Goal: Transaction & Acquisition: Obtain resource

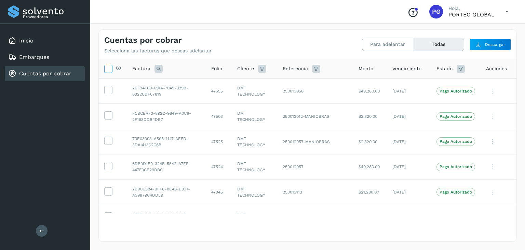
click at [109, 72] on span at bounding box center [108, 69] width 7 height 5
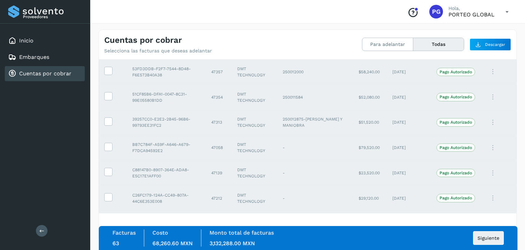
scroll to position [752, 0]
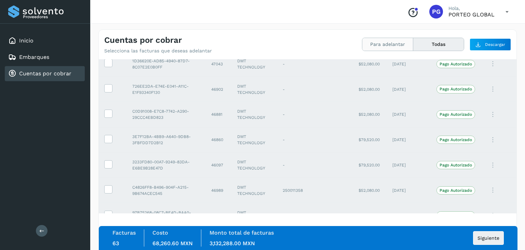
click at [413, 46] on button "Para adelantar" at bounding box center [438, 44] width 51 height 13
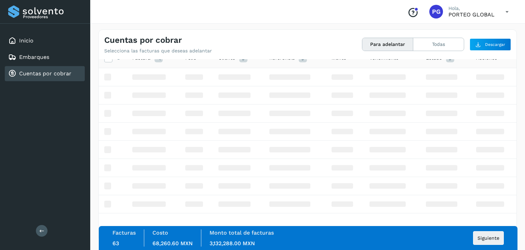
scroll to position [10, 0]
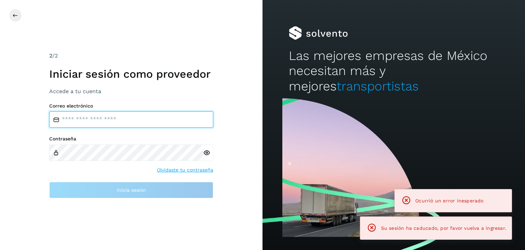
type input "**********"
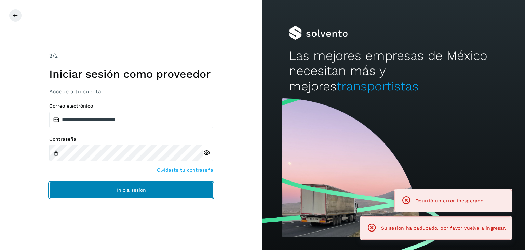
click at [136, 191] on span "Inicia sesión" at bounding box center [131, 189] width 29 height 5
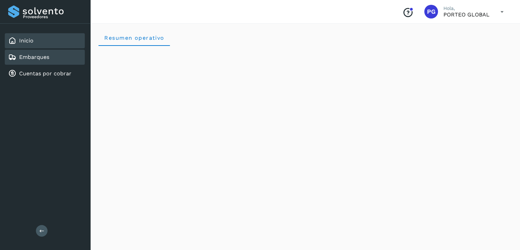
click at [57, 55] on div "Embarques" at bounding box center [45, 57] width 80 height 15
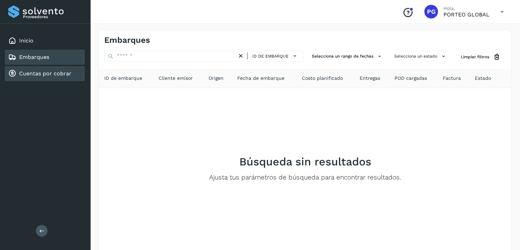
click at [63, 72] on link "Cuentas por cobrar" at bounding box center [45, 73] width 52 height 6
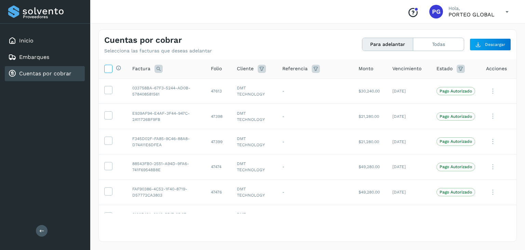
click at [111, 69] on icon at bounding box center [108, 68] width 7 height 7
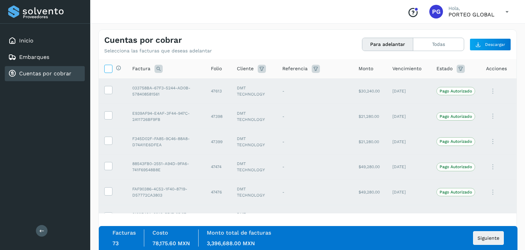
click at [111, 69] on icon at bounding box center [108, 68] width 7 height 7
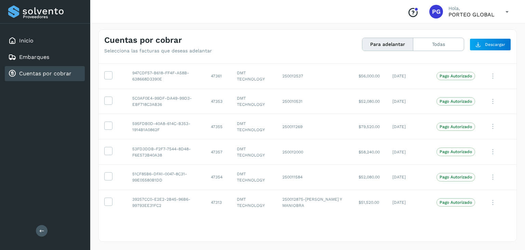
scroll to position [745, 0]
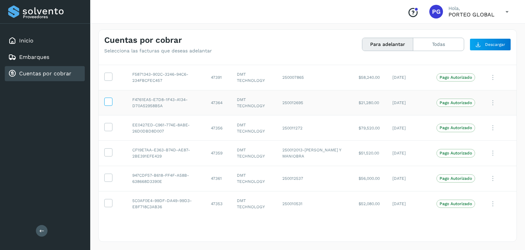
click at [107, 100] on icon at bounding box center [108, 100] width 7 height 7
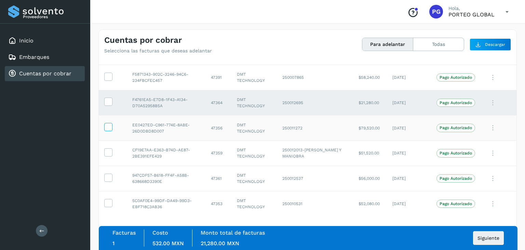
click at [109, 126] on icon at bounding box center [108, 126] width 7 height 7
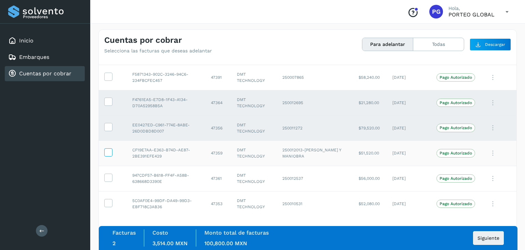
click at [110, 153] on span at bounding box center [108, 153] width 7 height 5
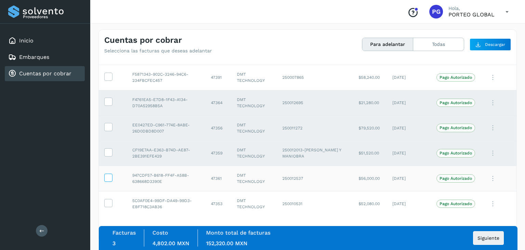
click at [108, 173] on icon at bounding box center [108, 176] width 7 height 7
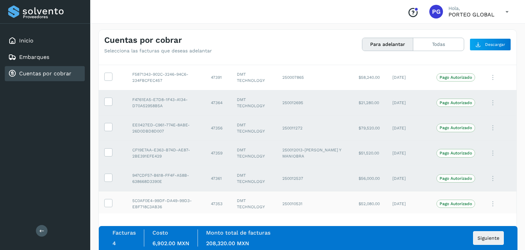
click at [107, 195] on td at bounding box center [113, 203] width 28 height 25
click at [109, 200] on icon at bounding box center [108, 202] width 7 height 7
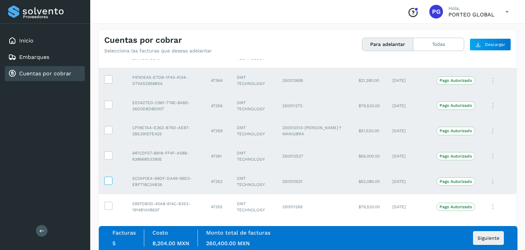
scroll to position [779, 0]
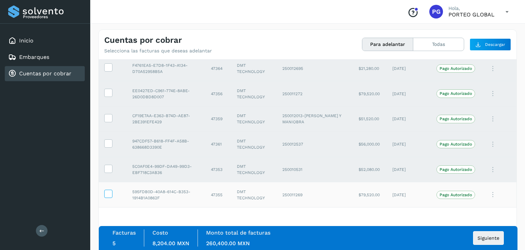
click at [108, 189] on label at bounding box center [108, 193] width 8 height 8
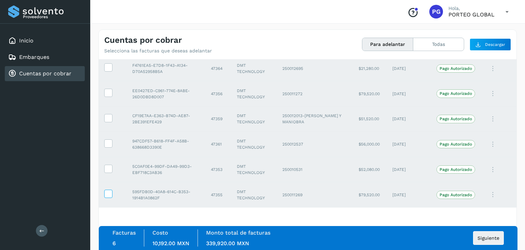
click at [108, 189] on label at bounding box center [108, 193] width 8 height 8
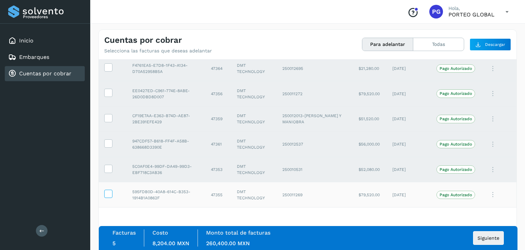
scroll to position [814, 0]
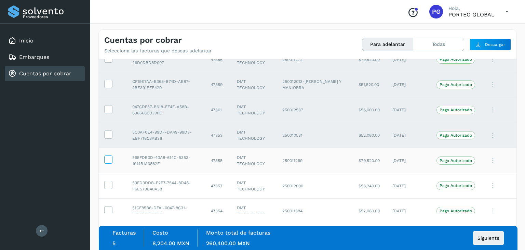
click at [108, 187] on td at bounding box center [113, 185] width 28 height 25
click at [106, 209] on icon at bounding box center [108, 209] width 7 height 7
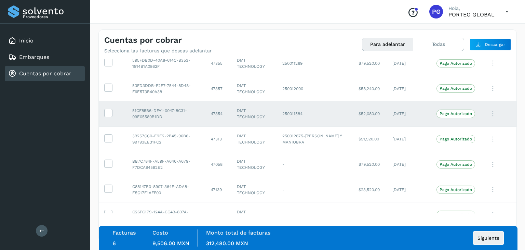
scroll to position [916, 0]
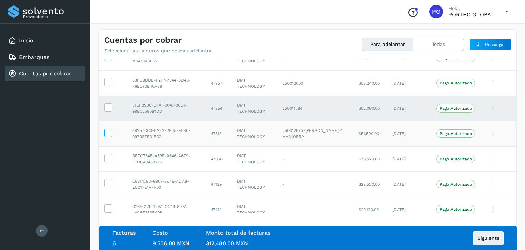
click at [105, 131] on icon at bounding box center [108, 132] width 7 height 7
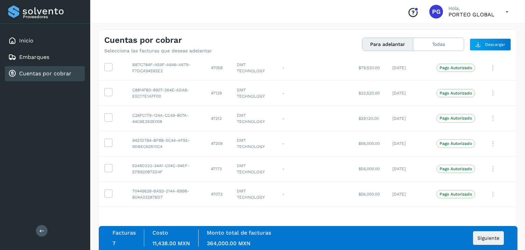
scroll to position [1019, 0]
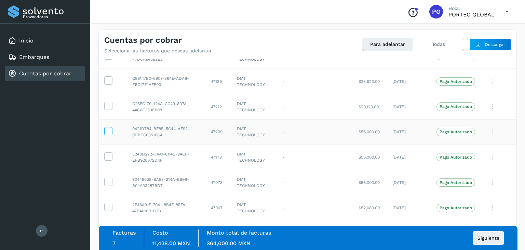
click at [106, 127] on icon at bounding box center [108, 130] width 7 height 7
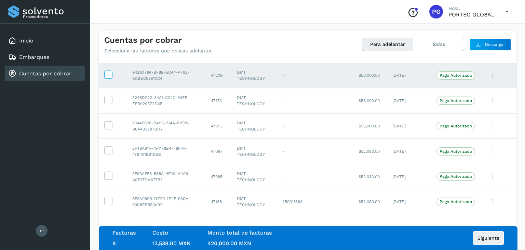
scroll to position [1087, 0]
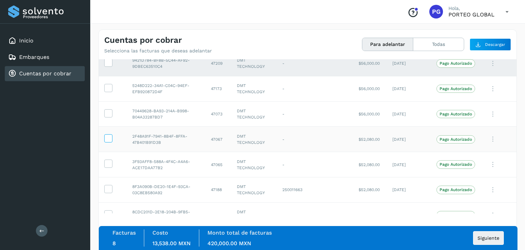
click at [107, 134] on icon at bounding box center [108, 137] width 7 height 7
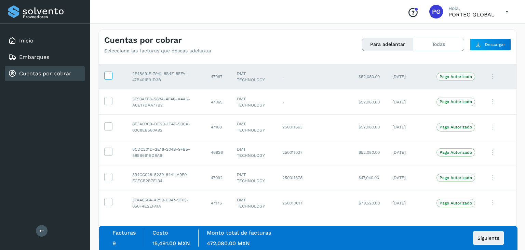
scroll to position [1156, 0]
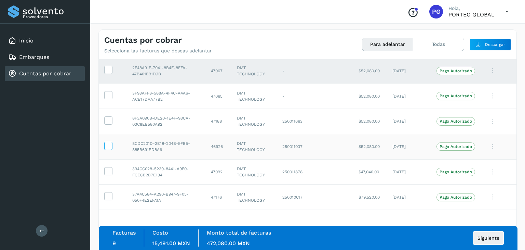
click at [105, 142] on icon at bounding box center [108, 145] width 7 height 7
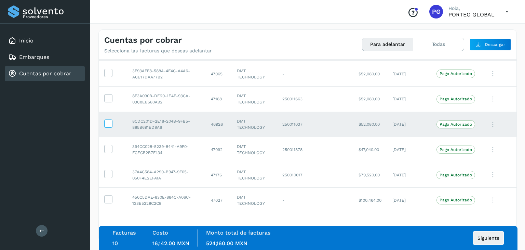
scroll to position [1190, 0]
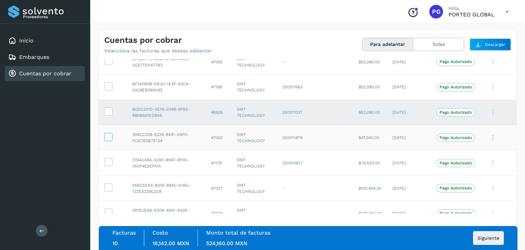
click at [112, 134] on label at bounding box center [108, 137] width 8 height 8
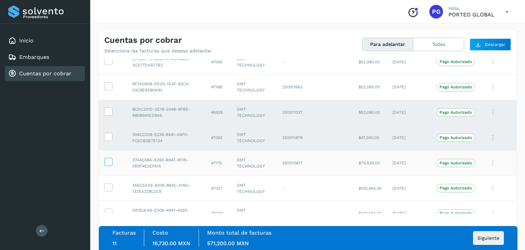
click at [111, 159] on icon at bounding box center [108, 161] width 7 height 7
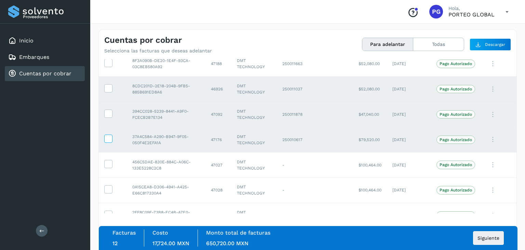
scroll to position [1224, 0]
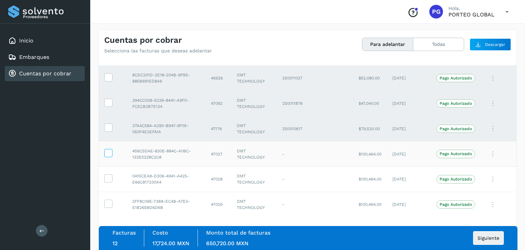
click at [109, 152] on icon at bounding box center [108, 152] width 7 height 7
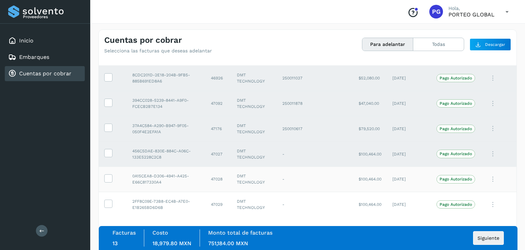
click at [113, 173] on td at bounding box center [113, 178] width 28 height 25
click at [109, 174] on icon at bounding box center [108, 177] width 7 height 7
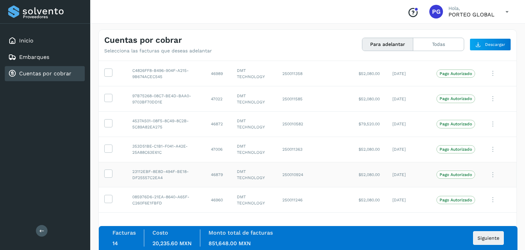
scroll to position [1532, 0]
click at [108, 144] on icon at bounding box center [108, 147] width 7 height 7
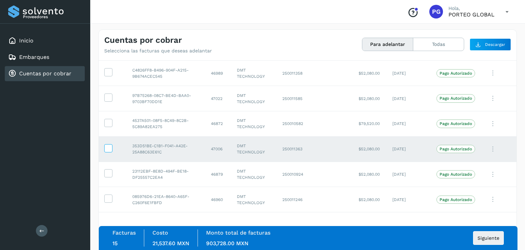
click at [108, 144] on icon at bounding box center [108, 147] width 7 height 7
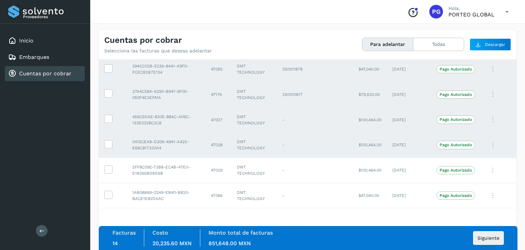
scroll to position [1224, 0]
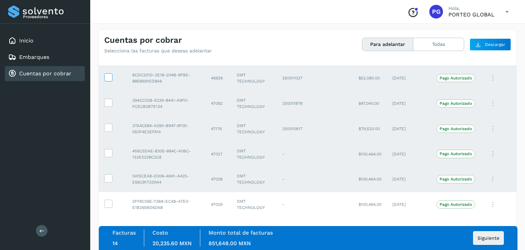
click at [108, 76] on icon at bounding box center [108, 76] width 7 height 7
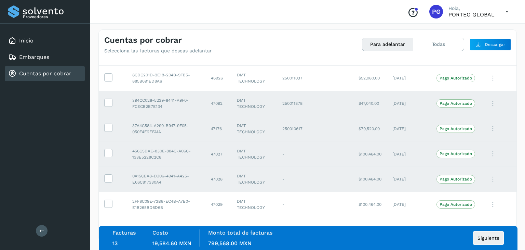
drag, startPoint x: 106, startPoint y: 177, endPoint x: 110, endPoint y: 155, distance: 22.3
click at [106, 175] on icon at bounding box center [108, 177] width 7 height 7
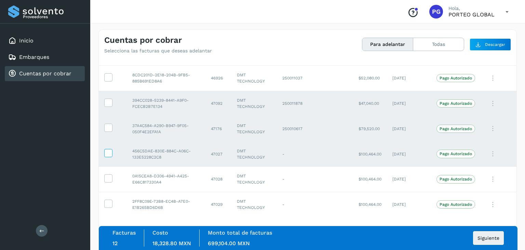
click at [110, 149] on icon at bounding box center [108, 152] width 7 height 7
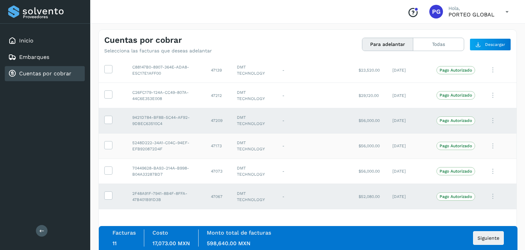
scroll to position [1019, 0]
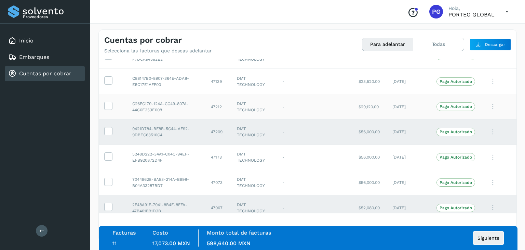
click at [112, 102] on label at bounding box center [108, 106] width 8 height 8
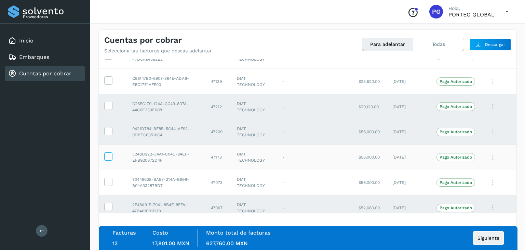
click at [112, 153] on label at bounding box center [108, 156] width 8 height 8
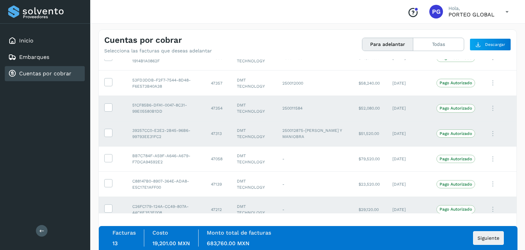
scroll to position [882, 0]
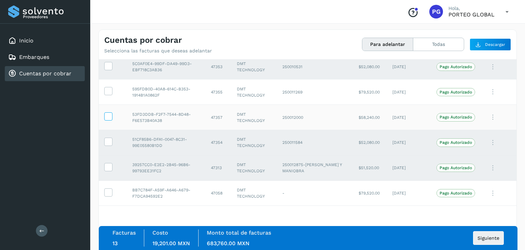
click at [108, 112] on icon at bounding box center [108, 115] width 7 height 7
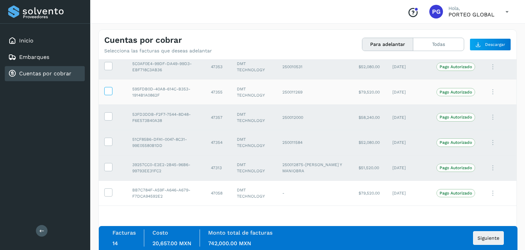
click at [107, 91] on icon at bounding box center [108, 90] width 7 height 7
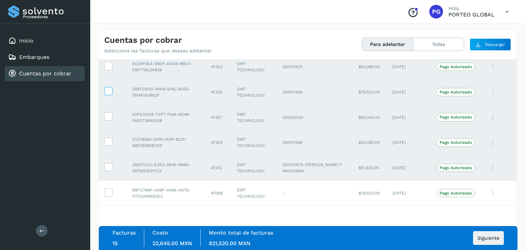
click at [107, 90] on icon at bounding box center [108, 90] width 7 height 7
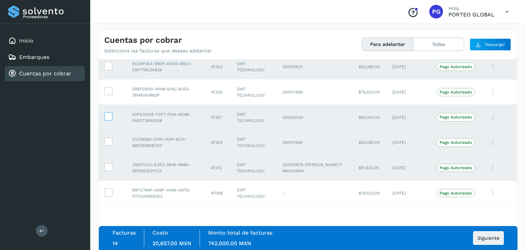
click at [108, 116] on icon at bounding box center [108, 115] width 7 height 7
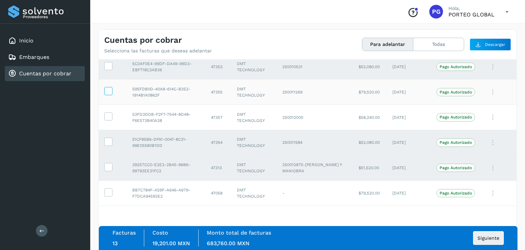
click at [107, 91] on icon at bounding box center [108, 90] width 7 height 7
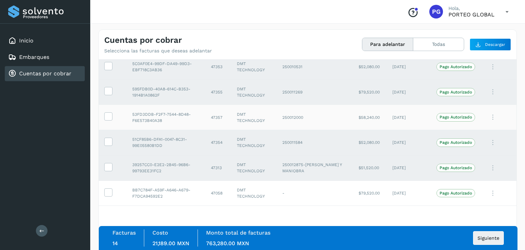
scroll to position [848, 0]
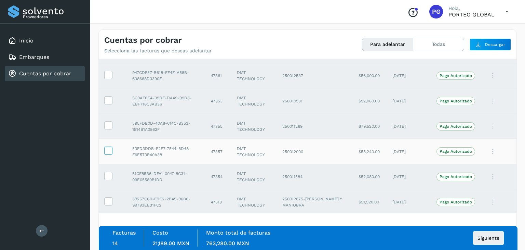
click at [107, 146] on icon at bounding box center [108, 149] width 7 height 7
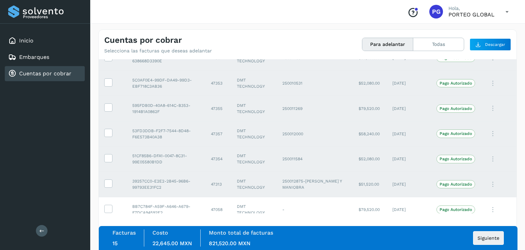
scroll to position [882, 0]
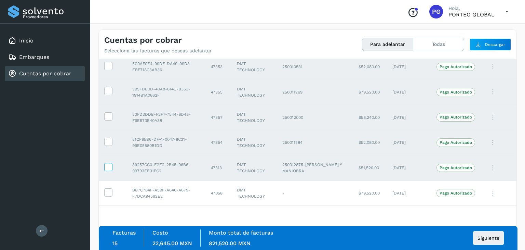
click at [108, 166] on icon at bounding box center [108, 166] width 7 height 7
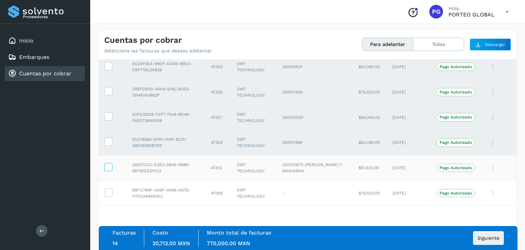
click at [108, 166] on icon at bounding box center [108, 166] width 7 height 7
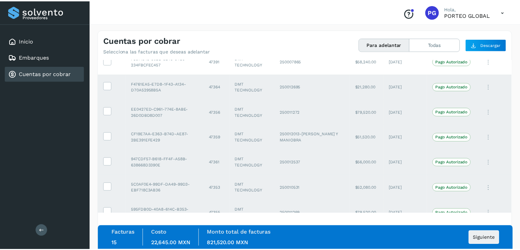
scroll to position [745, 0]
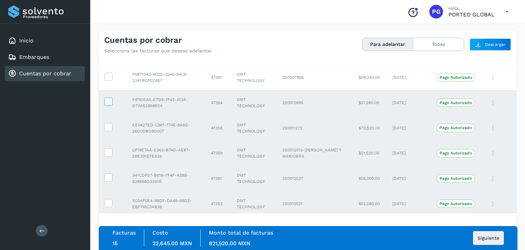
click at [110, 97] on icon at bounding box center [108, 100] width 7 height 7
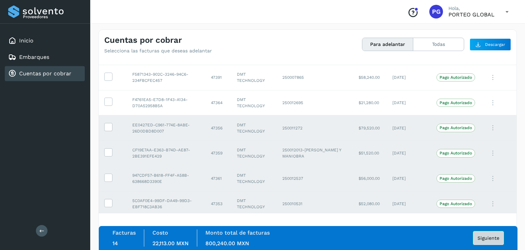
click at [484, 233] on button "Siguiente" at bounding box center [488, 238] width 31 height 14
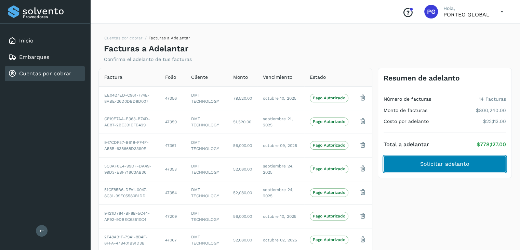
click at [412, 171] on button "Solicitar adelanto" at bounding box center [445, 164] width 122 height 16
